Goal: Information Seeking & Learning: Understand process/instructions

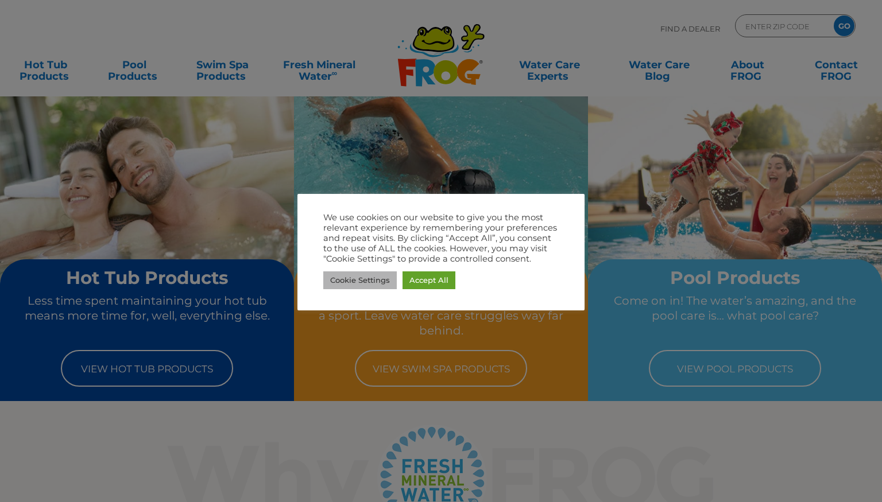
click at [367, 280] on link "Cookie Settings" at bounding box center [359, 280] width 73 height 18
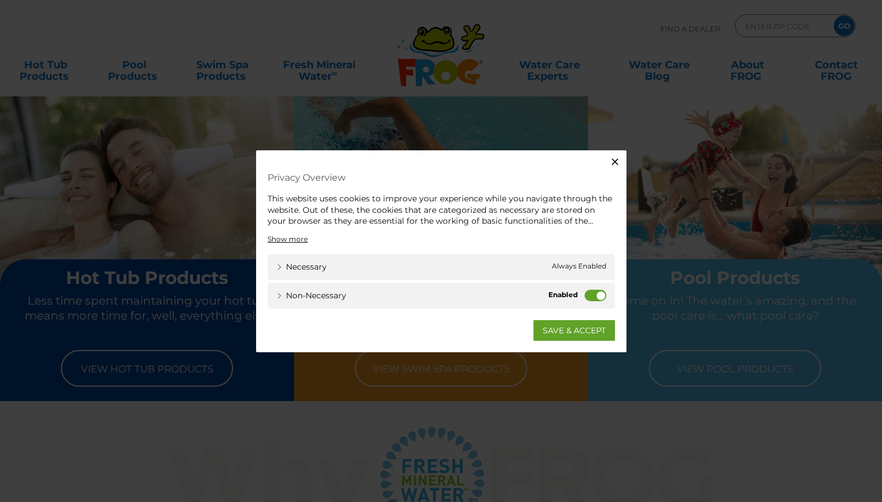
click at [589, 295] on label "Non-necessary" at bounding box center [595, 294] width 22 height 11
click at [0, 0] on input "Non-necessary" at bounding box center [0, 0] width 0 height 0
click at [584, 328] on link "SAVE & ACCEPT" at bounding box center [573, 330] width 81 height 21
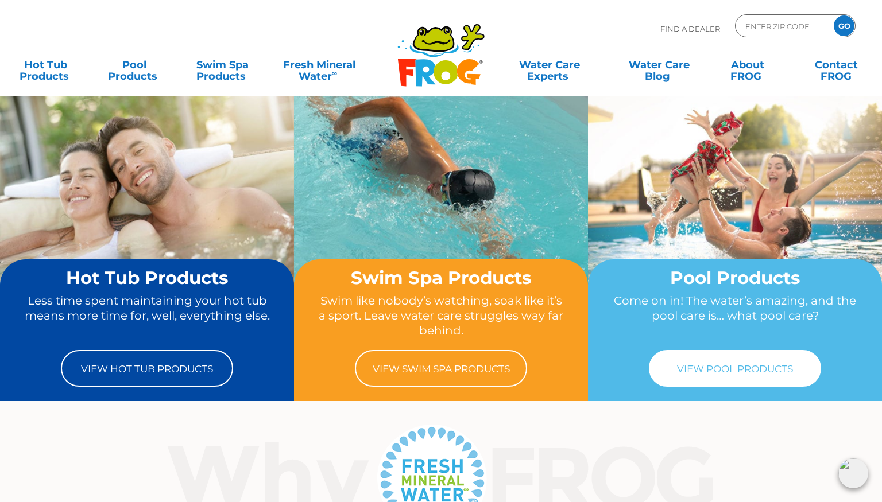
click at [757, 376] on link "View Pool Products" at bounding box center [735, 368] width 172 height 37
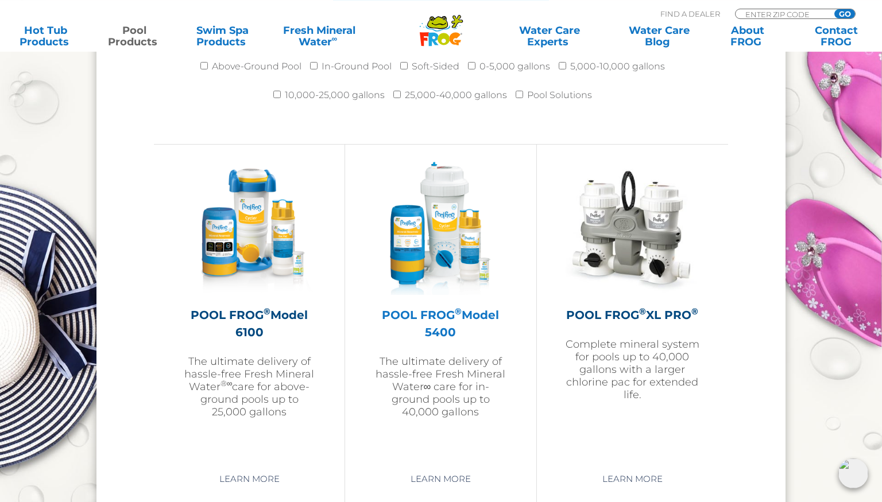
scroll to position [1575, 0]
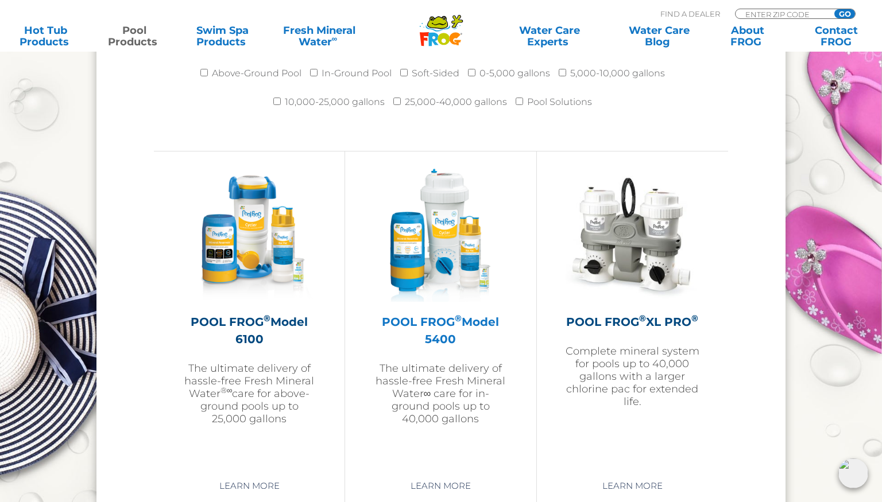
click at [449, 313] on h2 "POOL FROG ® Model 5400" at bounding box center [440, 330] width 133 height 34
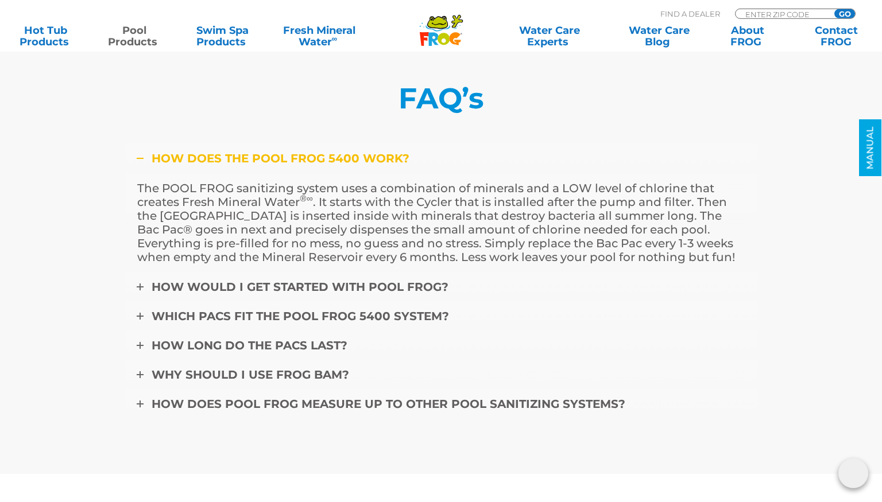
scroll to position [3818, 0]
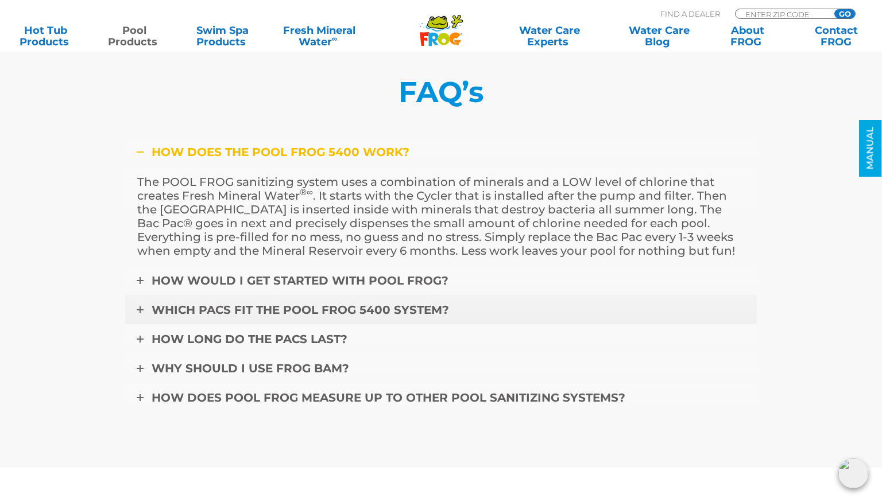
click at [147, 303] on link "Which pacs fit the POOL FROG 5400 system?" at bounding box center [440, 310] width 631 height 30
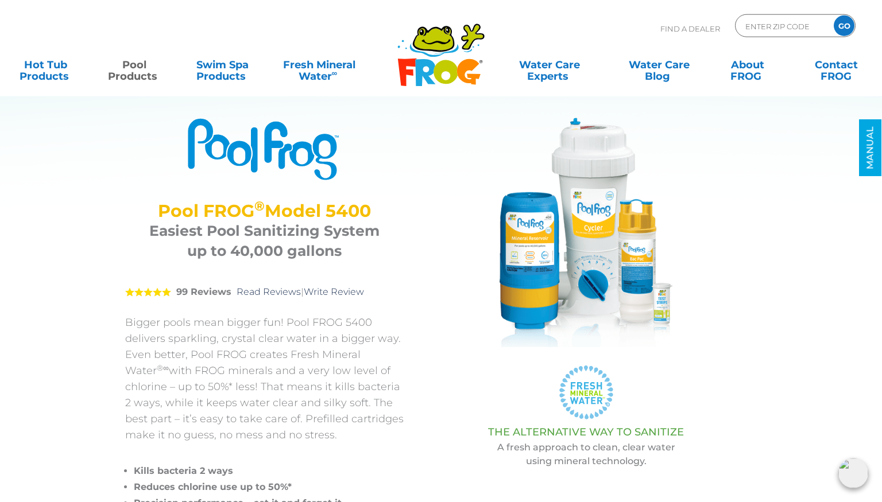
scroll to position [60, 0]
